Goal: Information Seeking & Learning: Compare options

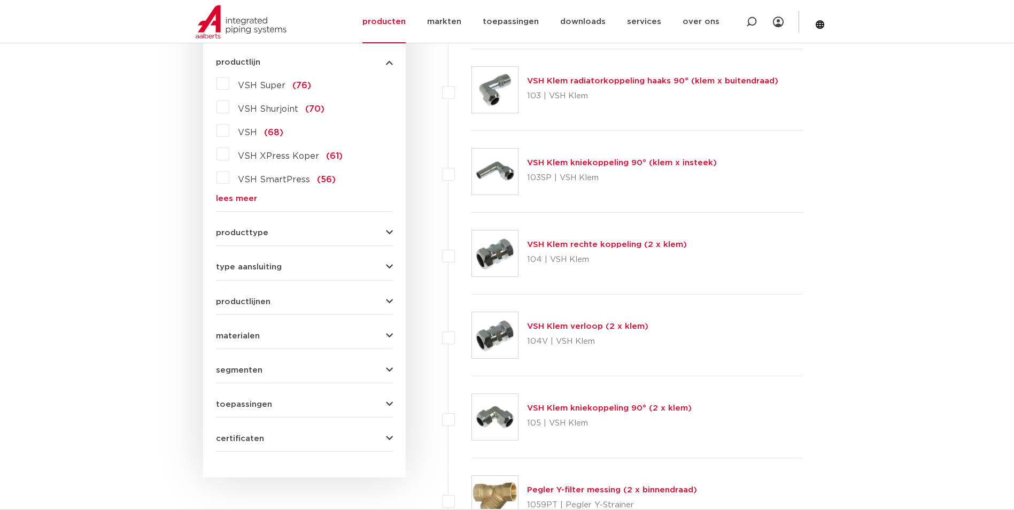
scroll to position [374, 0]
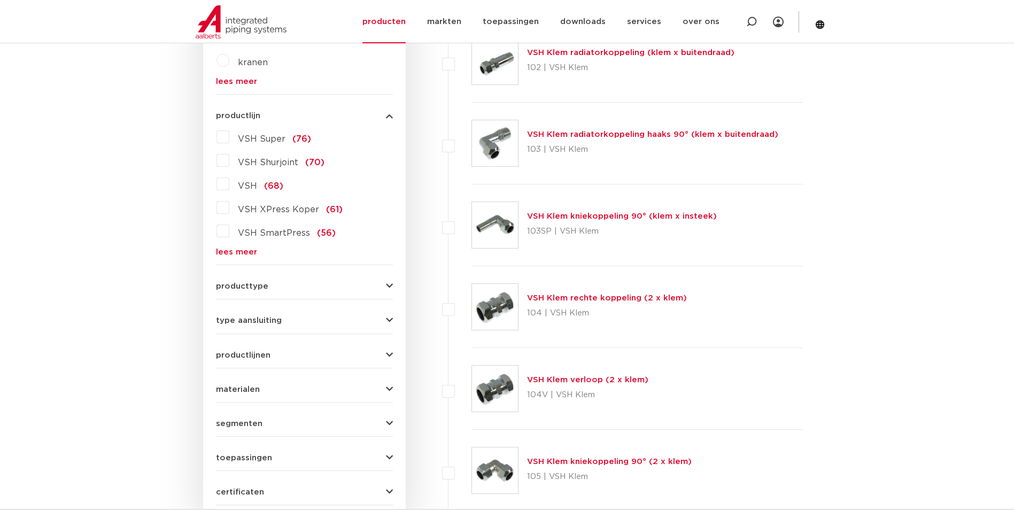
click at [251, 248] on link "lees meer" at bounding box center [304, 252] width 177 height 8
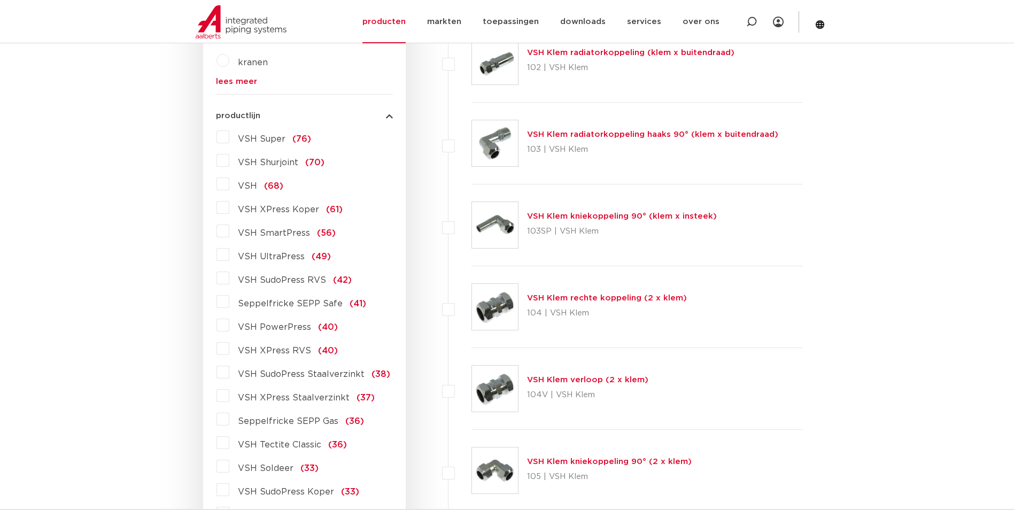
click at [229, 396] on label "VSH XPress Staalverzinkt (37)" at bounding box center [301, 395] width 145 height 17
click at [0, 0] on input "VSH XPress Staalverzinkt (37)" at bounding box center [0, 0] width 0 height 0
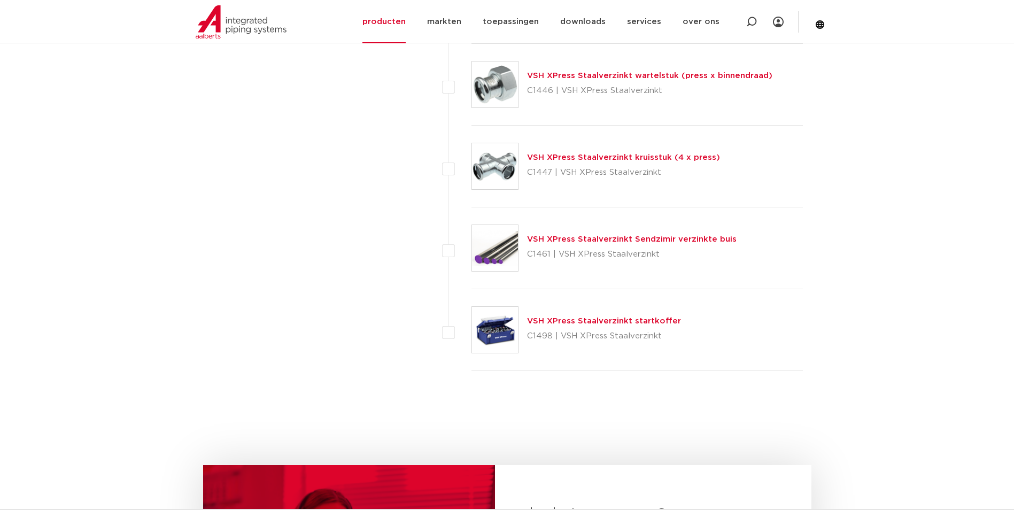
scroll to position [2940, 0]
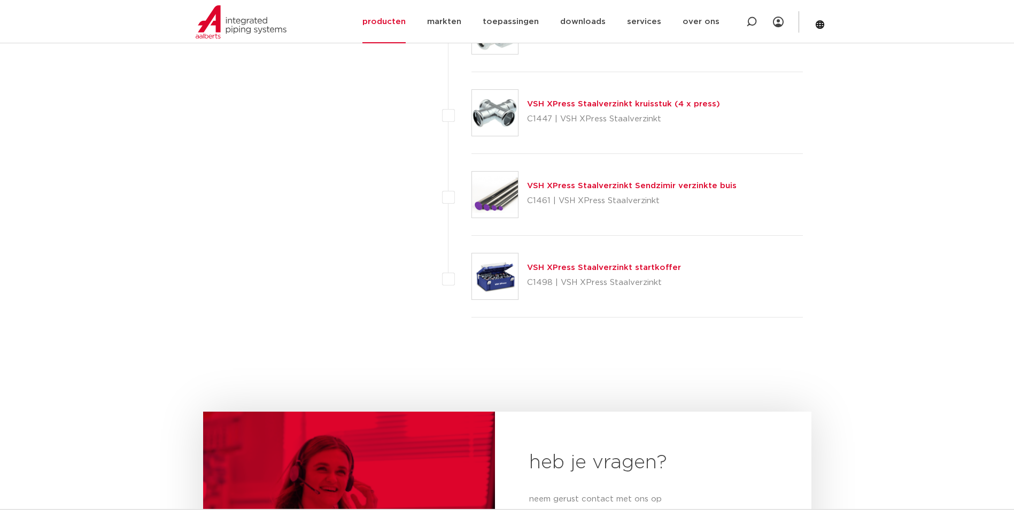
click at [650, 184] on link "VSH XPress Staalverzinkt Sendzimir verzinkte buis" at bounding box center [632, 186] width 210 height 8
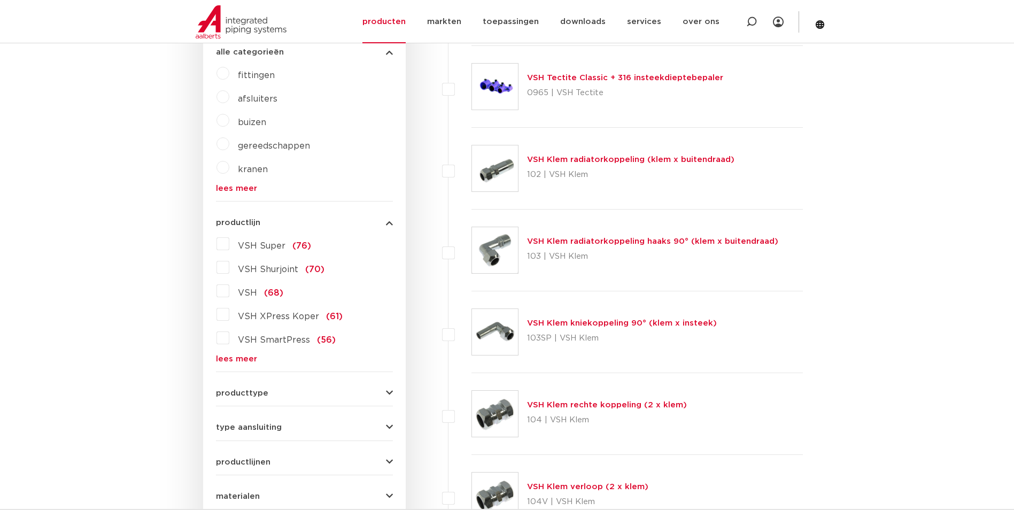
click at [244, 355] on link "lees meer" at bounding box center [304, 359] width 177 height 8
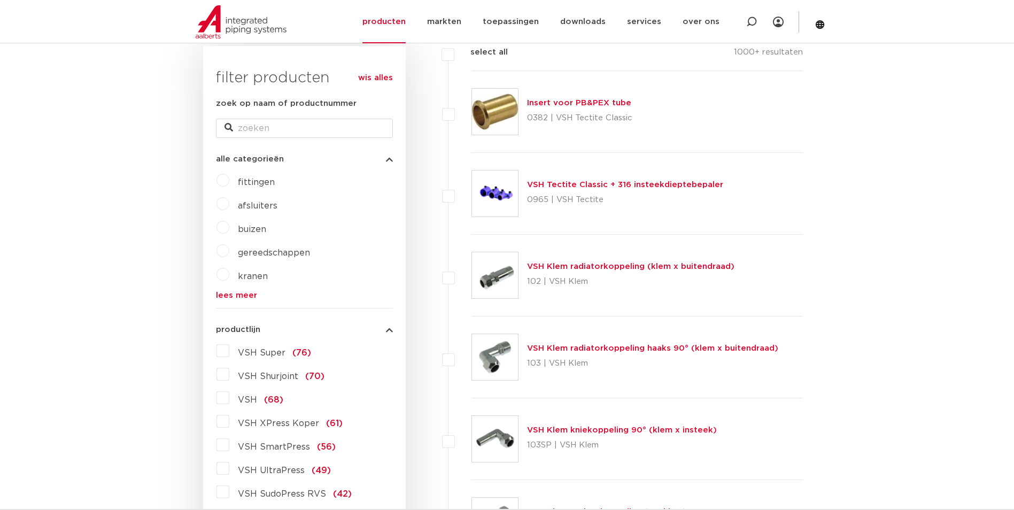
scroll to position [214, 0]
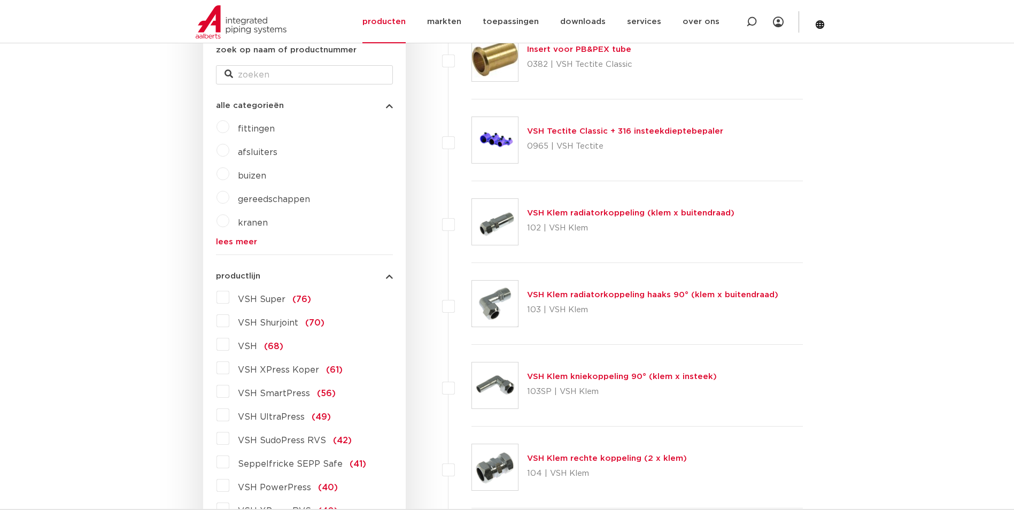
click at [577, 216] on link "VSH Klem radiatorkoppeling (klem x buitendraad)" at bounding box center [630, 213] width 207 height 8
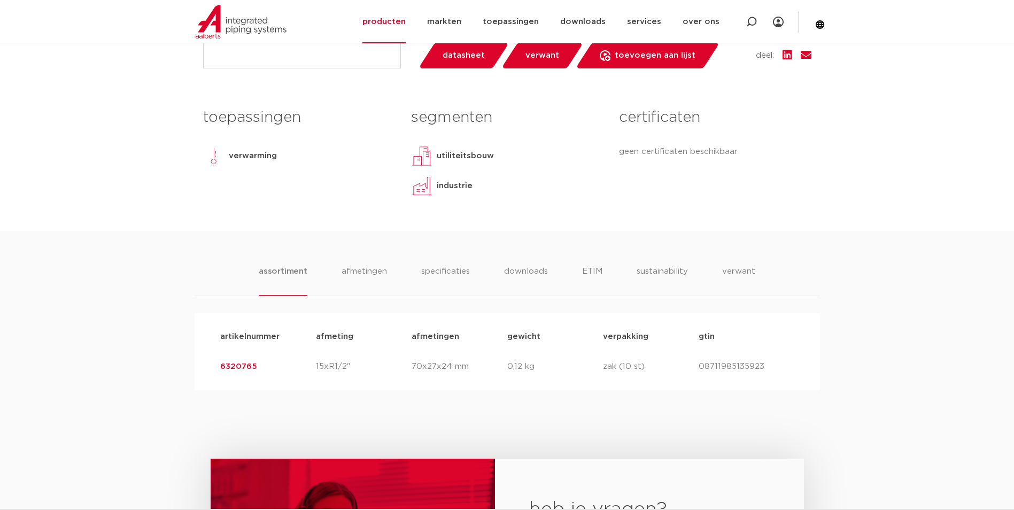
scroll to position [588, 0]
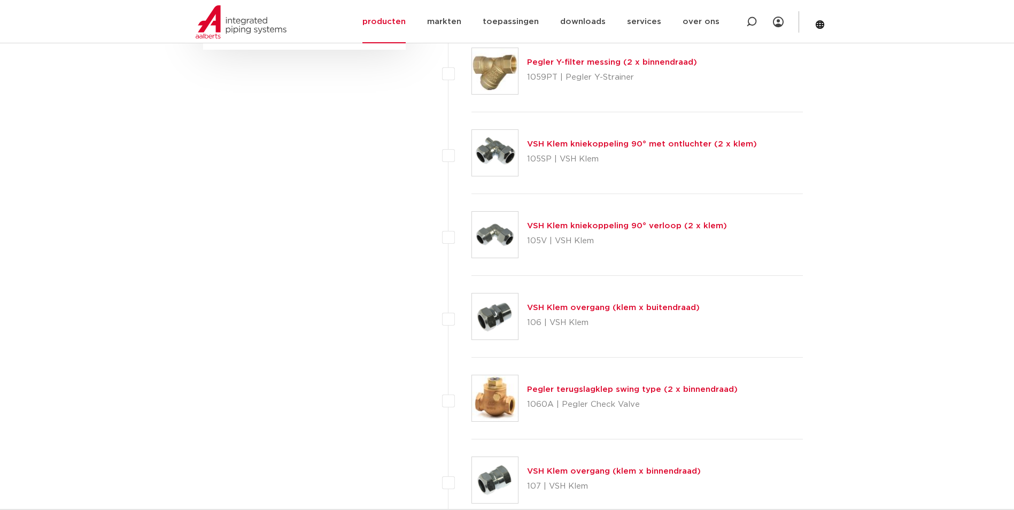
scroll to position [1176, 0]
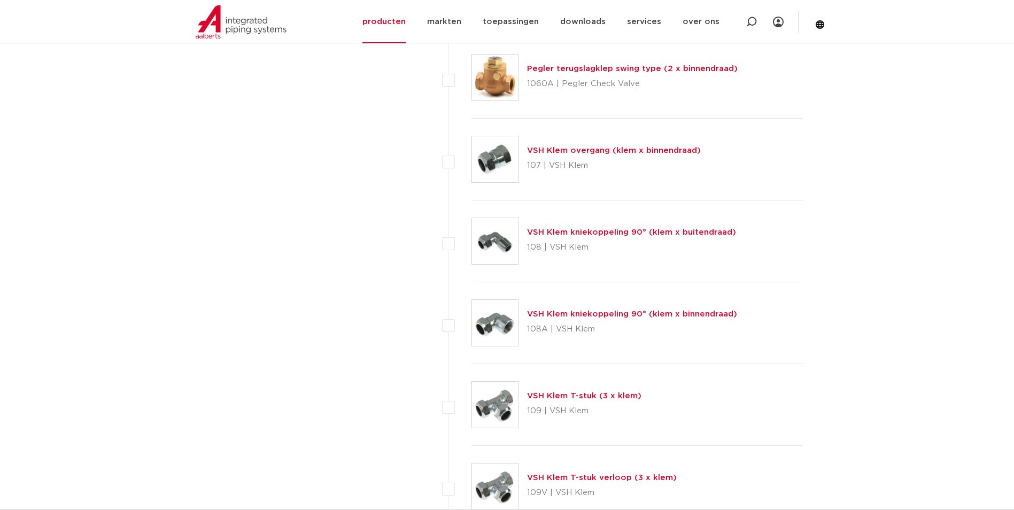
click at [571, 233] on link "VSH Klem kniekoppeling 90° (klem x buitendraad)" at bounding box center [631, 232] width 209 height 8
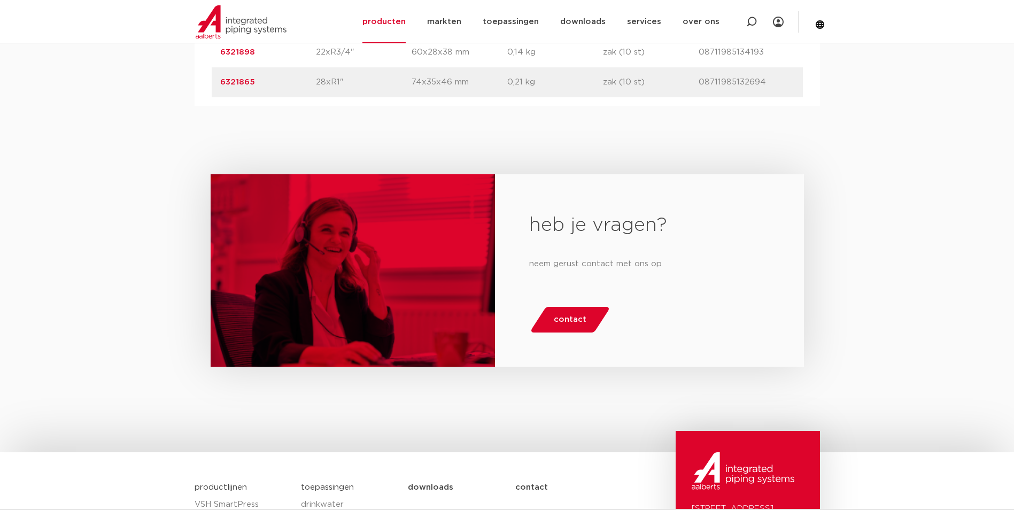
scroll to position [428, 0]
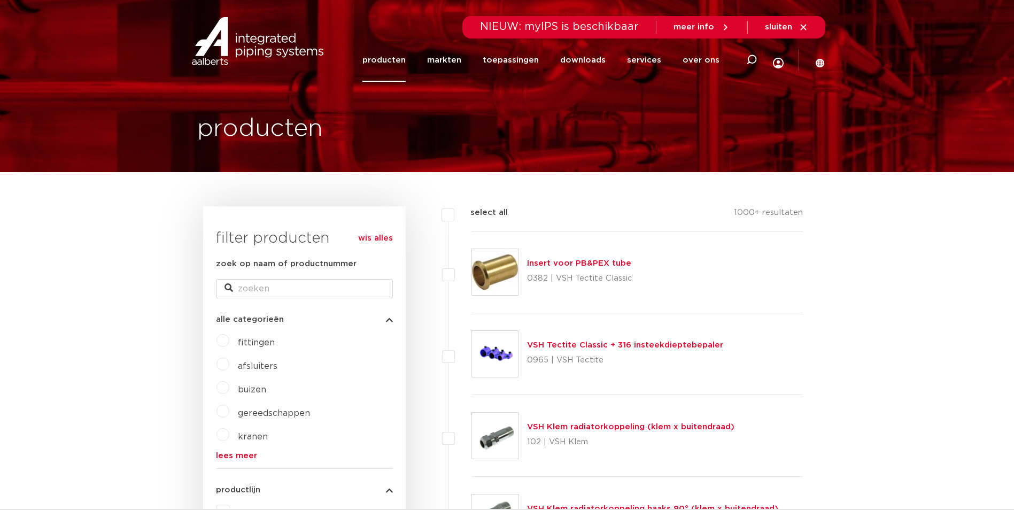
scroll to position [1123, 0]
